Goal: Complete application form

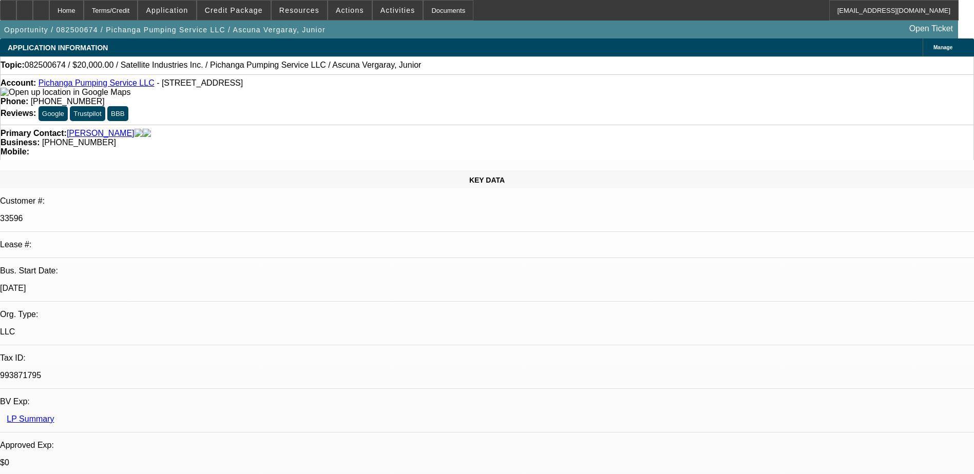
select select "0"
select select "2"
select select "0.1"
select select "4"
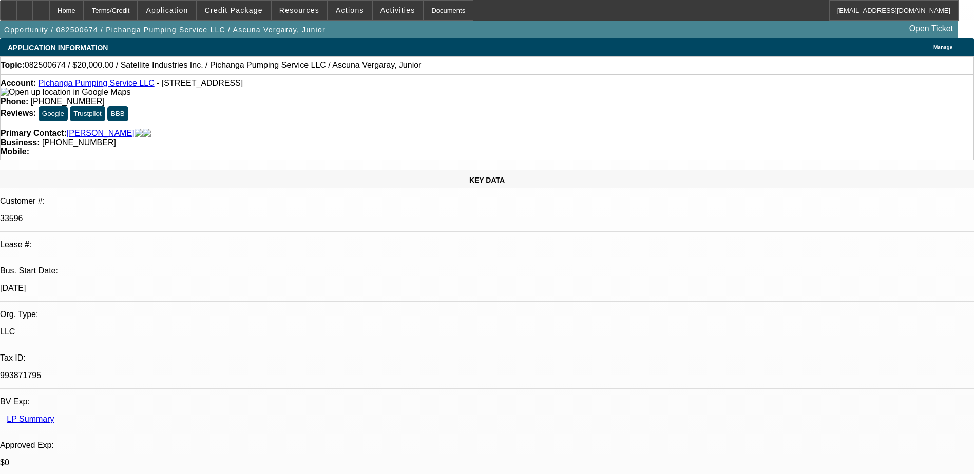
click at [218, 129] on div "Primary Contact: [PERSON_NAME]" at bounding box center [487, 133] width 973 height 9
drag, startPoint x: 218, startPoint y: 113, endPoint x: 281, endPoint y: 121, distance: 63.7
click at [281, 129] on div "Primary Contact: [PERSON_NAME]" at bounding box center [487, 133] width 973 height 9
select select "0"
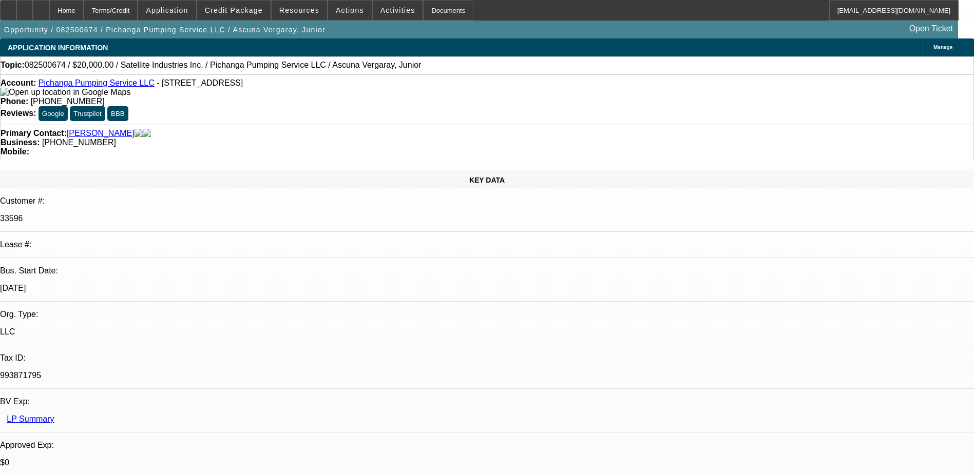
select select "2"
select select "0.1"
select select "4"
click at [246, 10] on span "Credit Package" at bounding box center [234, 10] width 58 height 8
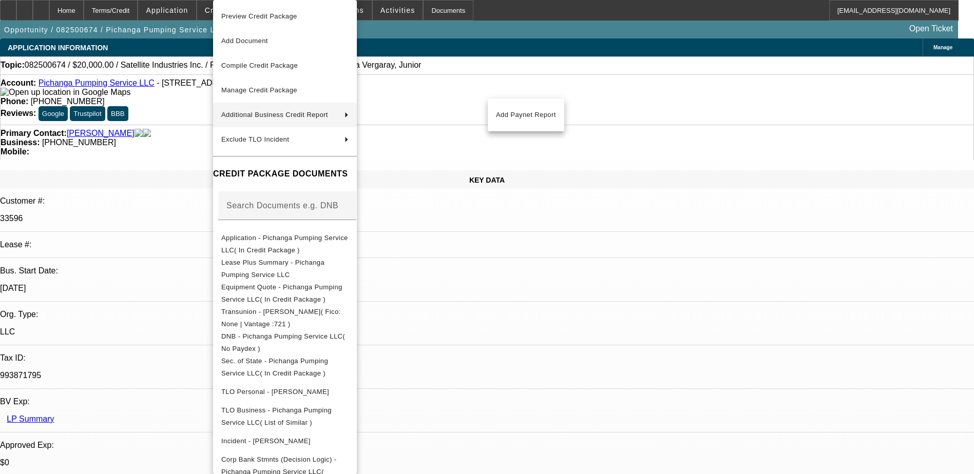
click at [193, 107] on div at bounding box center [487, 237] width 974 height 474
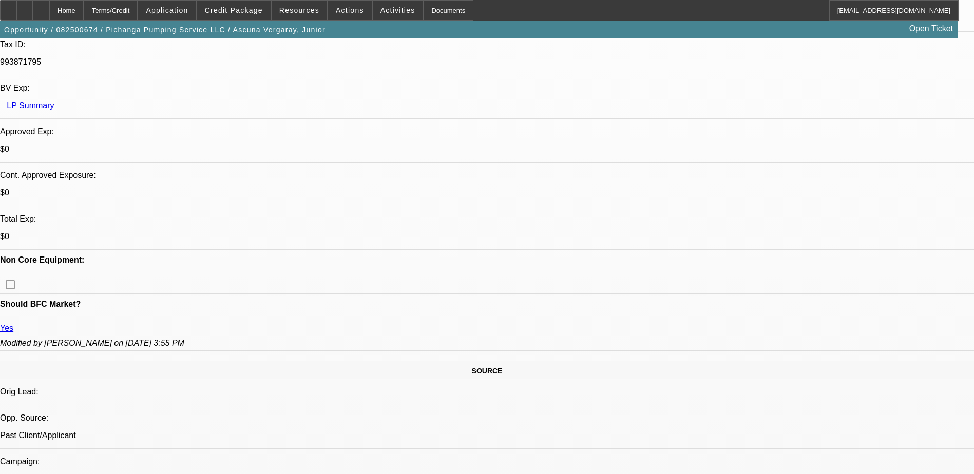
scroll to position [257, 0]
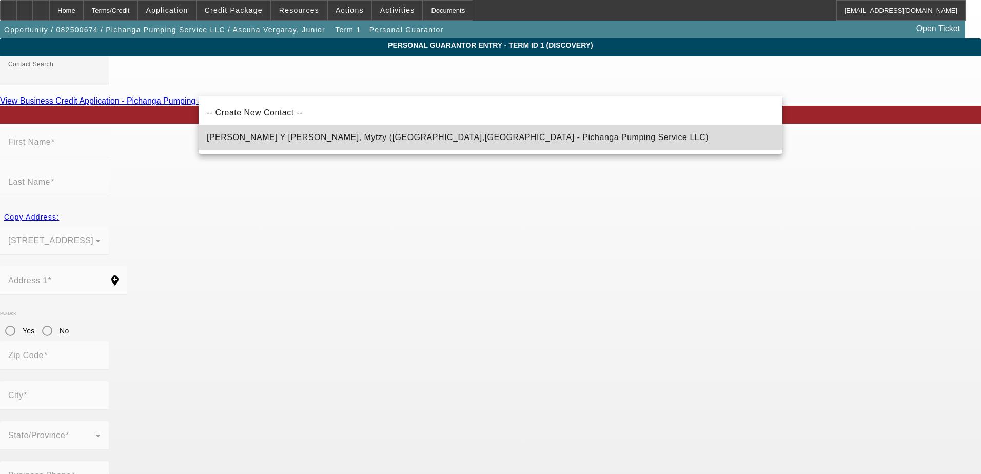
click at [258, 138] on span "Coss Y Leon Medrano, Mytzy (Mountain View,CA - Pichanga Pumping Service LLC)" at bounding box center [458, 137] width 502 height 9
type input "Coss Y Leon Medrano, Mytzy (Mountain View,CA - Pichanga Pumping Service LLC)"
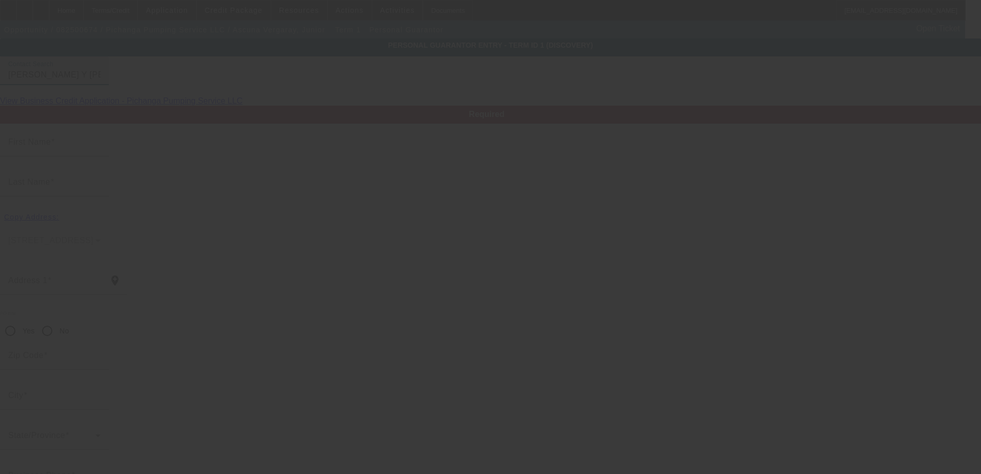
type input "Mytzy"
type input "Coss Y Leon Medrano"
type input "901 N Rengstorff Ave"
radio input "true"
type input "94043"
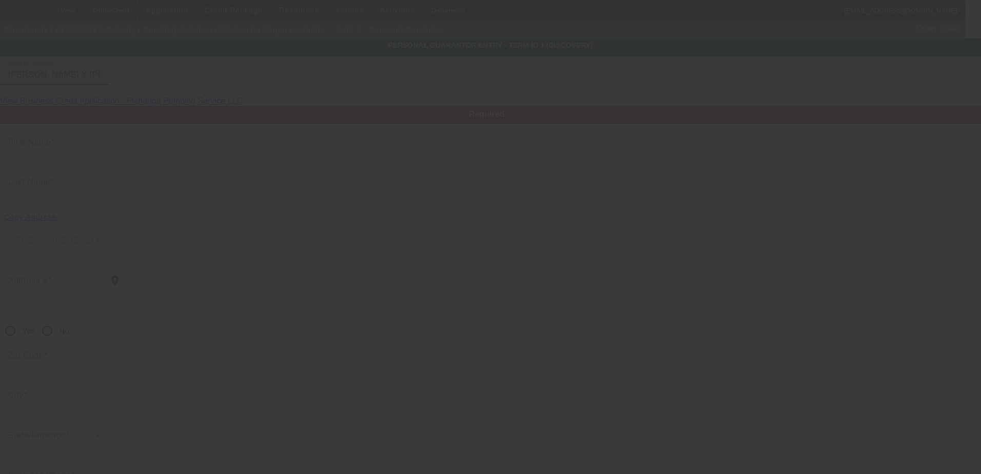
type input "Mountain View"
type input "[PHONE_NUMBER]"
type input "50"
type input "151-93-5782"
type input "e.g.tamarha@gmail.com"
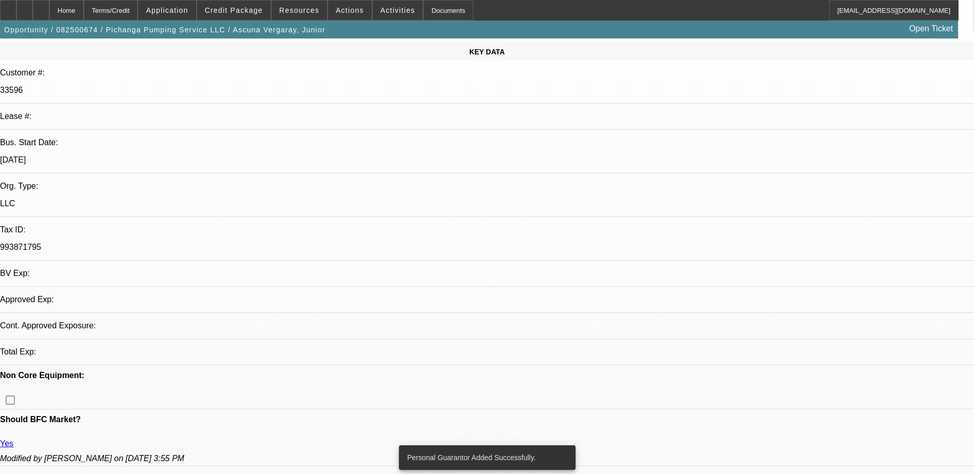
select select "0"
select select "2"
select select "0.1"
select select "4"
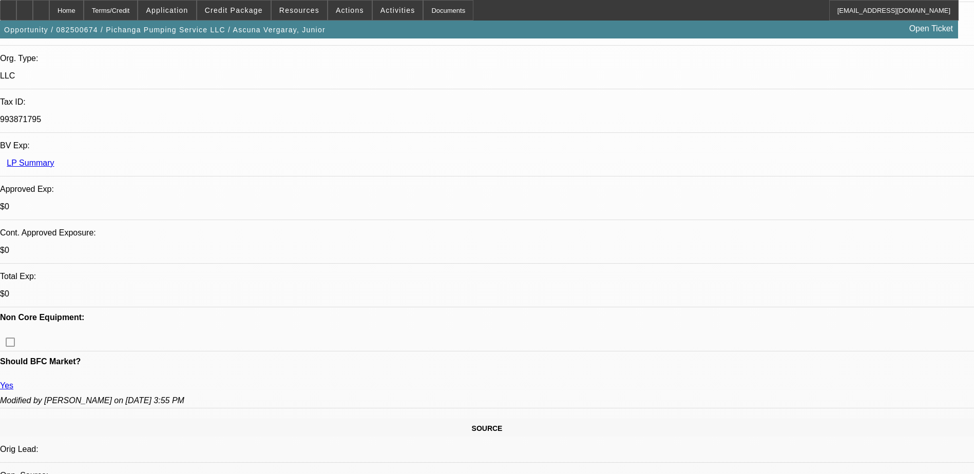
scroll to position [257, 0]
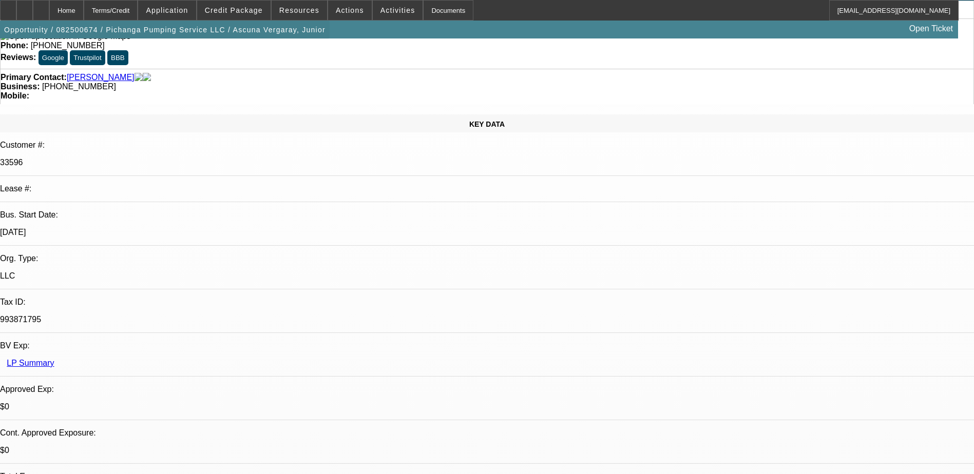
scroll to position [51, 0]
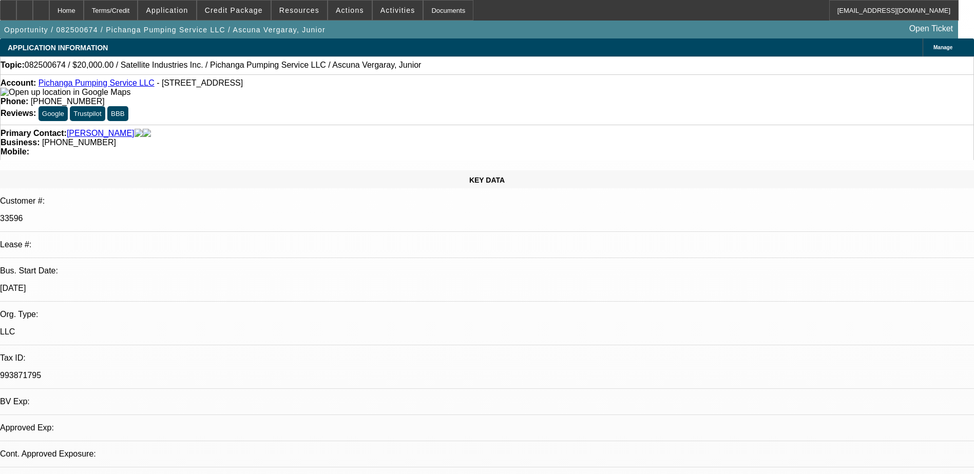
select select "0"
select select "2"
select select "0.1"
select select "1"
select select "2"
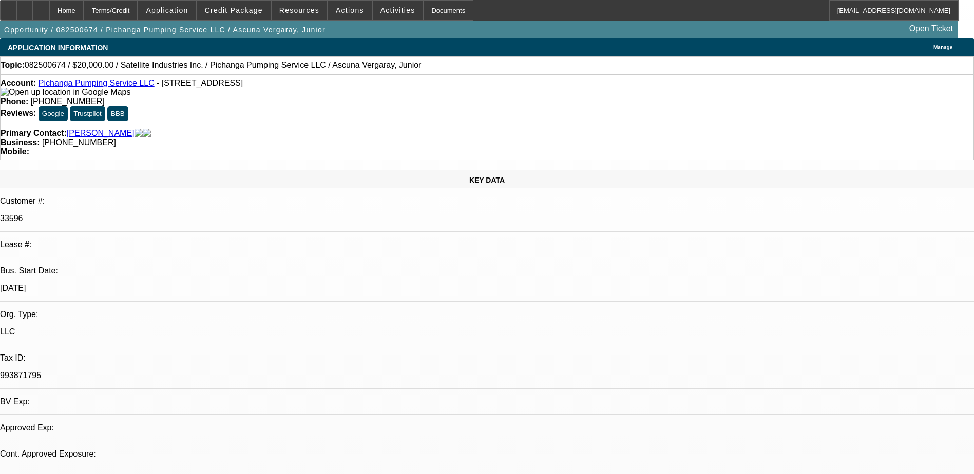
select select "4"
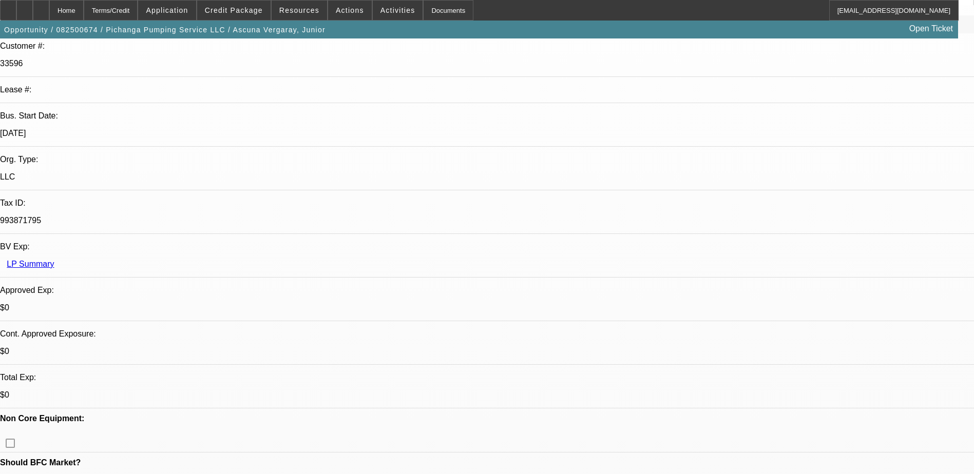
scroll to position [205, 0]
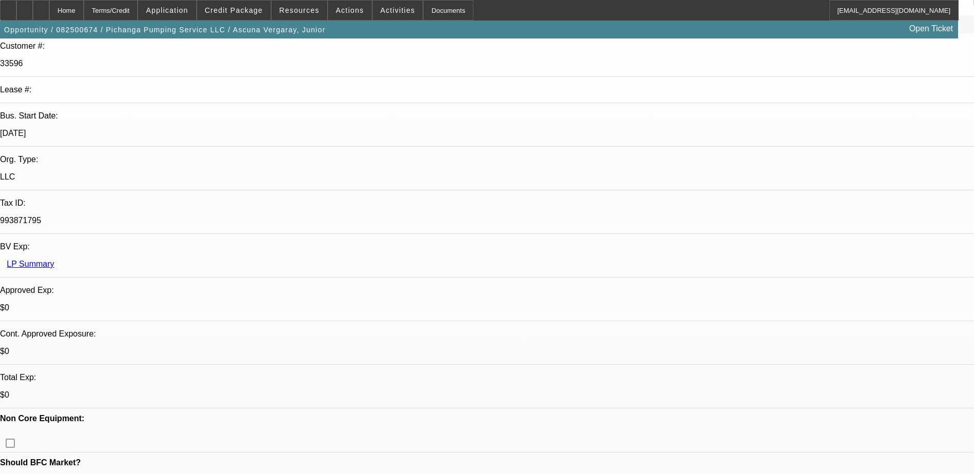
scroll to position [154, 0]
click at [49, 5] on div at bounding box center [41, 10] width 16 height 21
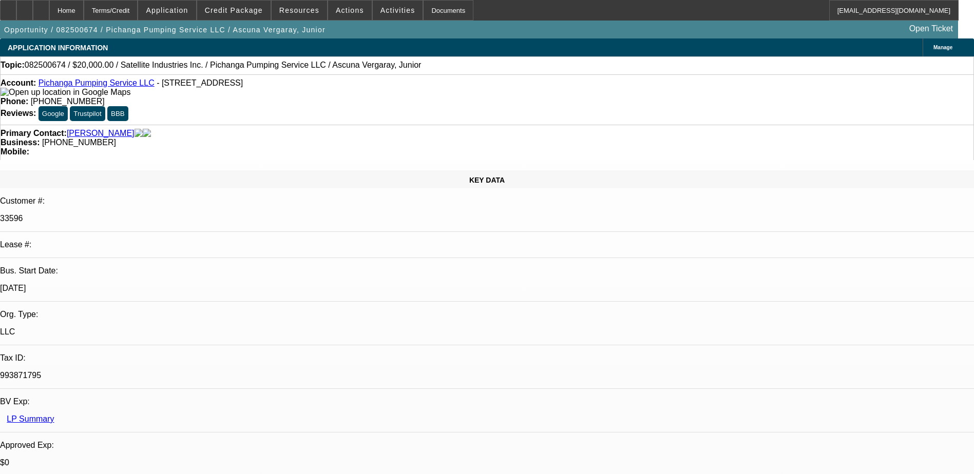
select select "0"
select select "2"
select select "0.1"
select select "4"
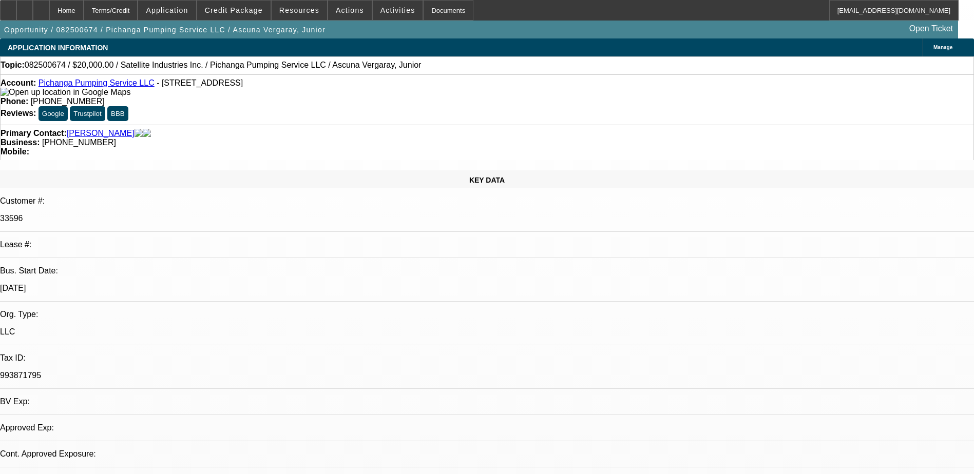
select select "0"
select select "2"
select select "0.1"
select select "1"
select select "2"
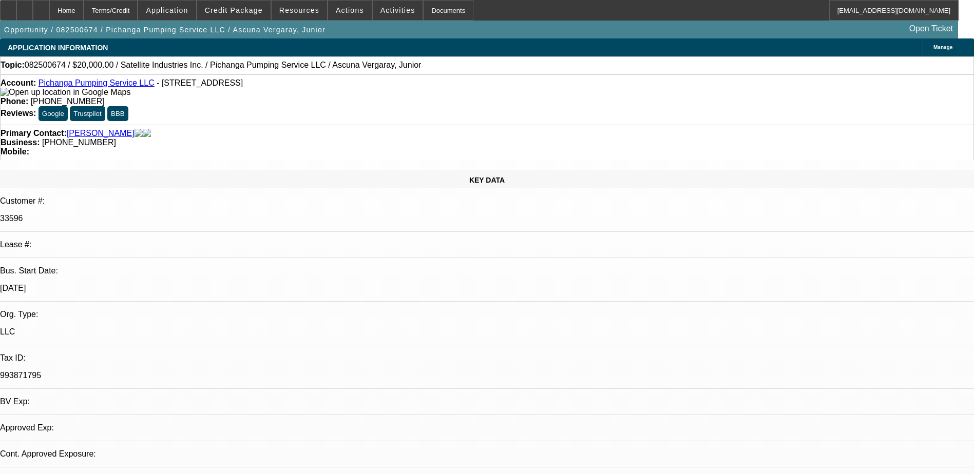
select select "4"
click at [156, 67] on span "082500674 / $20,000.00 / Satellite Industries Inc. / Pichanga Pumping Service L…" at bounding box center [223, 65] width 397 height 9
